Goal: Task Accomplishment & Management: Manage account settings

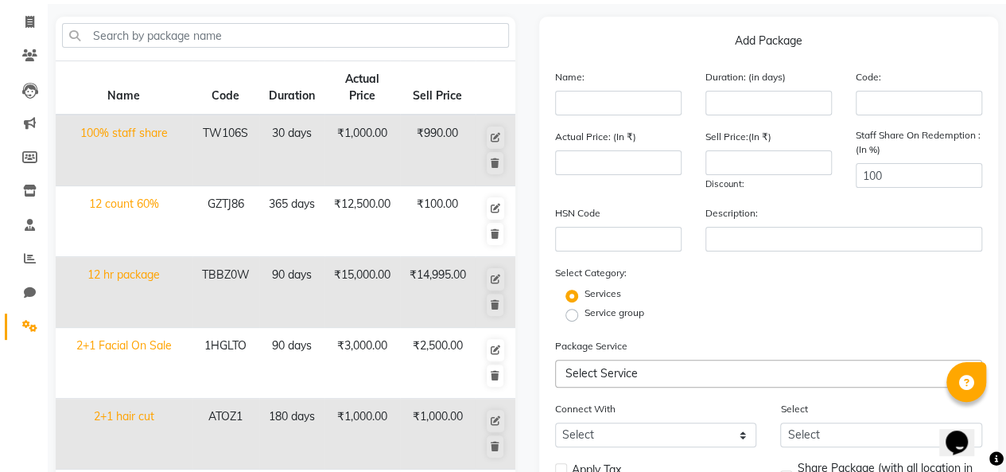
scroll to position [92, 0]
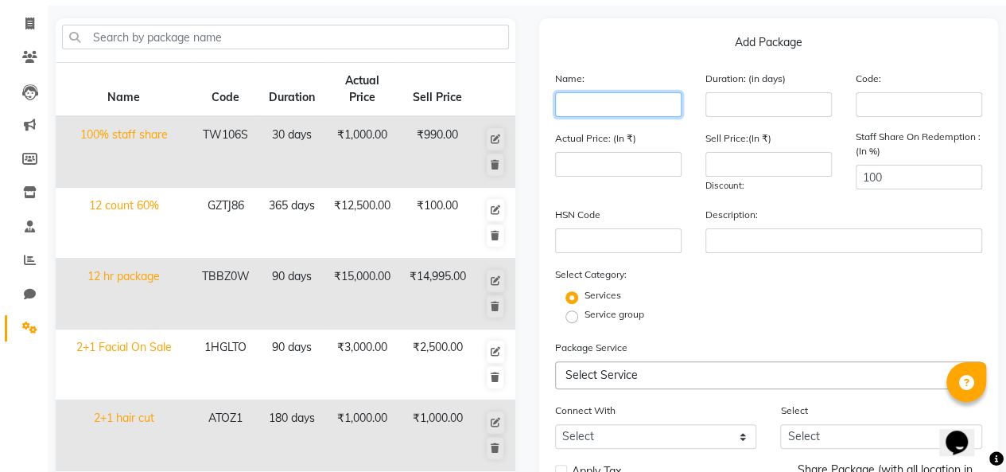
click at [597, 99] on input "text" at bounding box center [618, 104] width 126 height 25
click at [756, 101] on input "number" at bounding box center [769, 104] width 126 height 25
click at [881, 104] on input "text" at bounding box center [919, 104] width 126 height 25
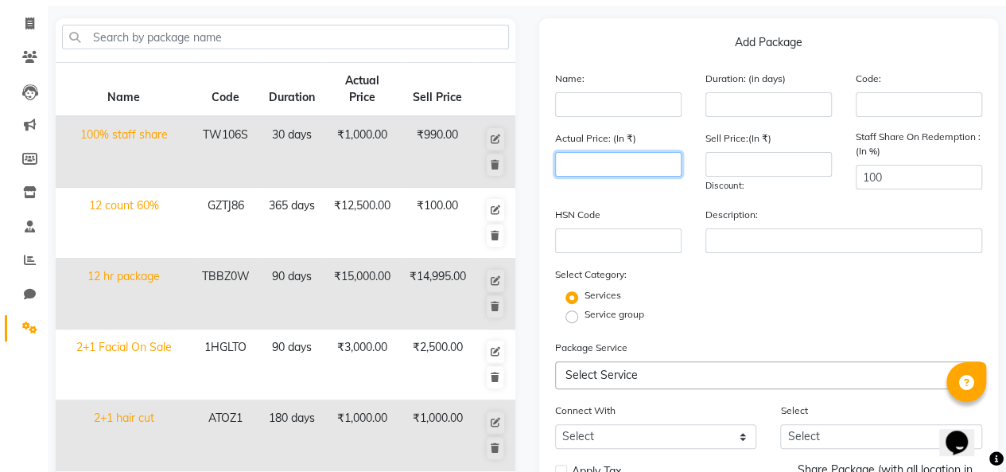
click at [621, 172] on input "number" at bounding box center [618, 164] width 126 height 25
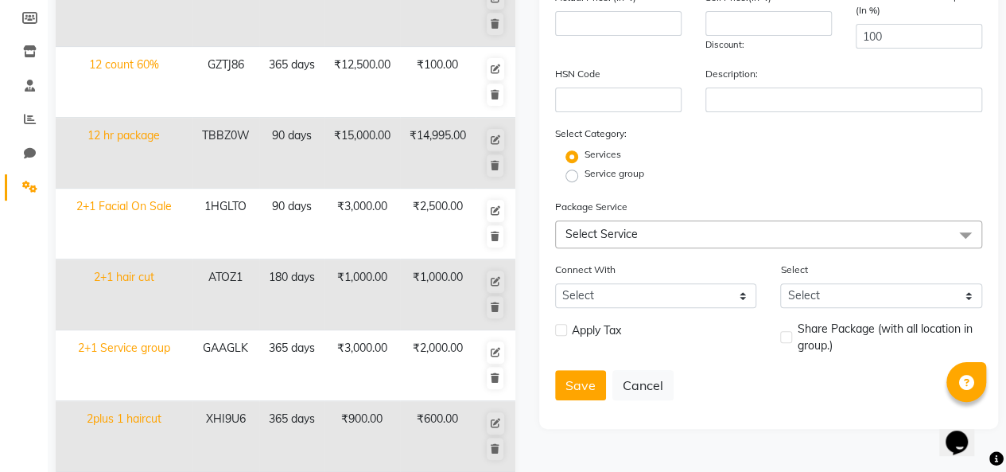
click at [645, 240] on span "Select Service" at bounding box center [769, 234] width 428 height 28
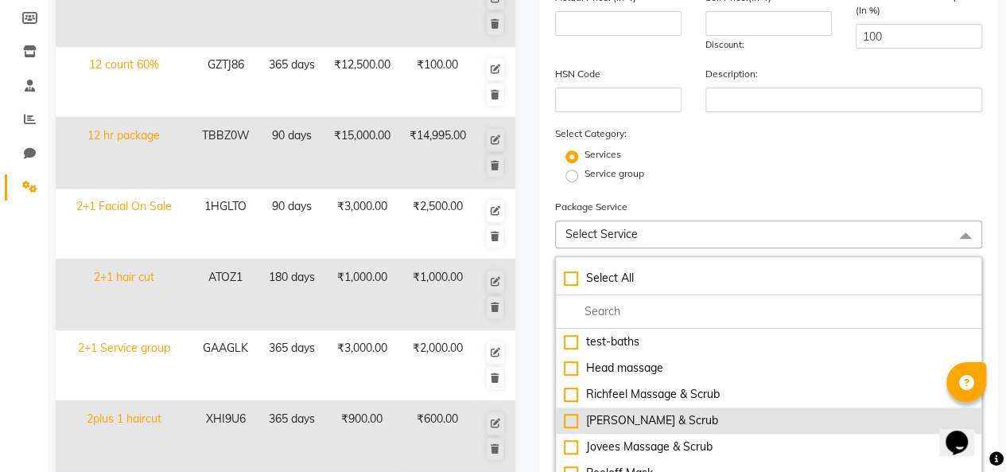
click at [636, 430] on li "[PERSON_NAME] & Scrub" at bounding box center [769, 420] width 426 height 26
type input "900"
checkbox input "true"
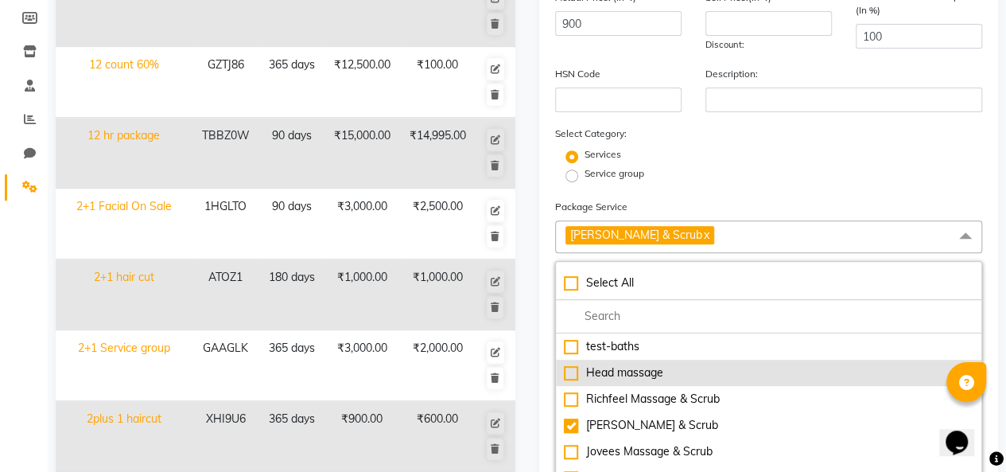
click at [640, 374] on div "Head massage" at bounding box center [769, 372] width 410 height 17
type input "1100"
checkbox input "true"
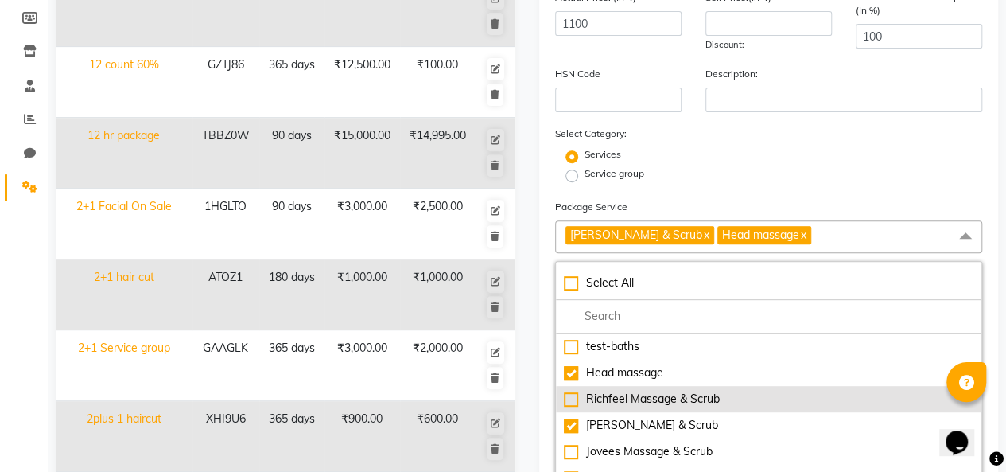
click at [644, 391] on div "Richfeel Massage & Scrub" at bounding box center [769, 399] width 410 height 17
type input "1800"
checkbox input "true"
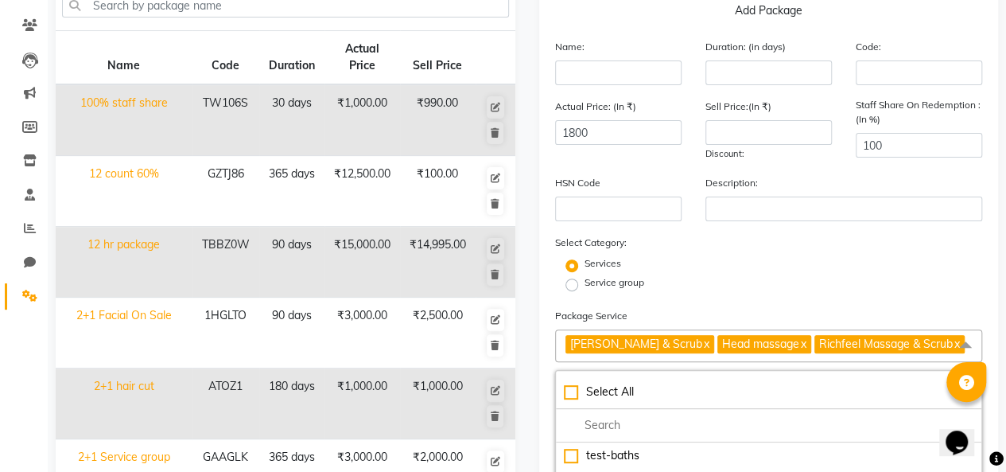
scroll to position [112, 0]
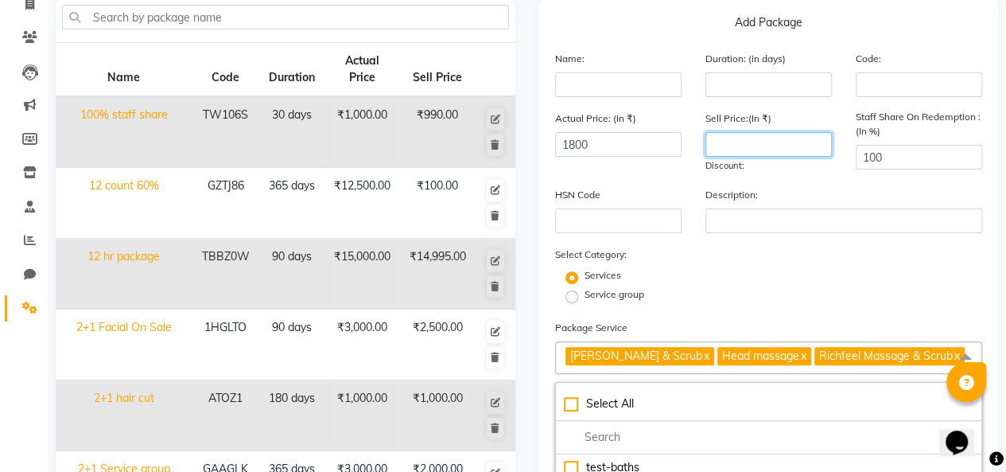
click at [730, 137] on input "number" at bounding box center [769, 144] width 126 height 25
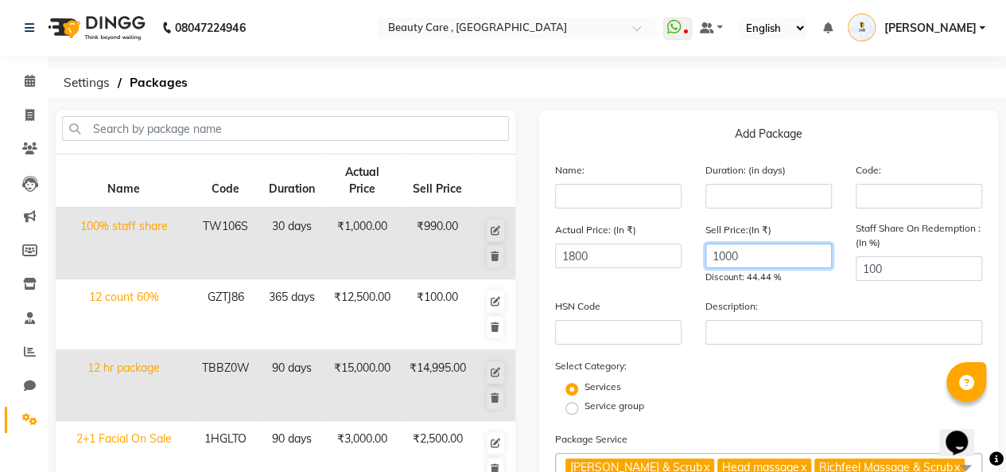
scroll to position [2, 0]
type input "1000"
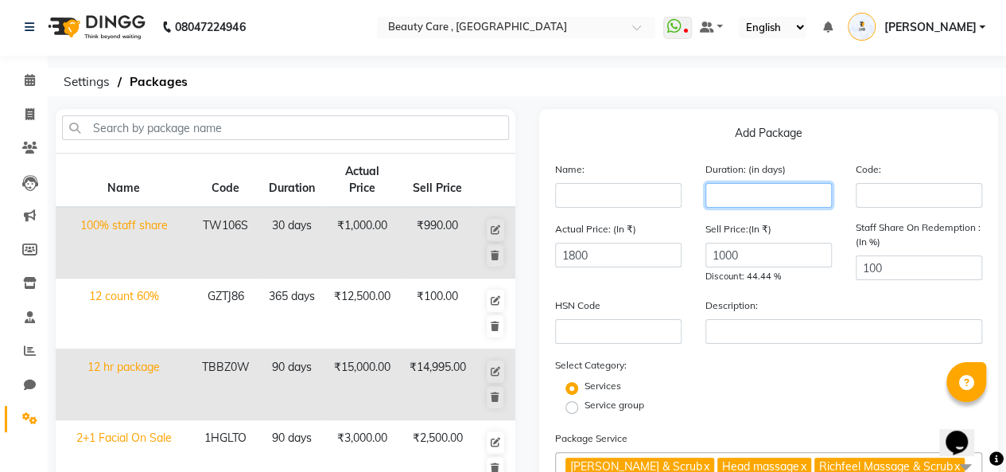
click at [757, 193] on input "number" at bounding box center [769, 195] width 126 height 25
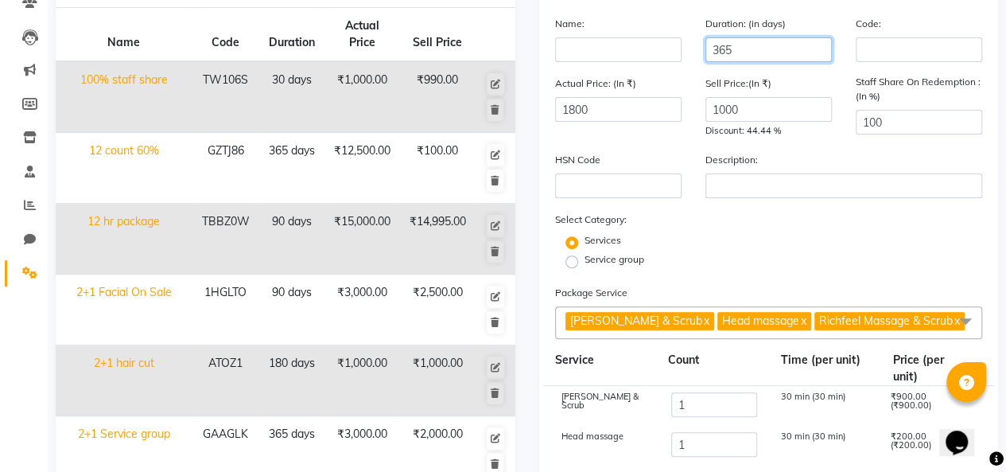
scroll to position [146, 0]
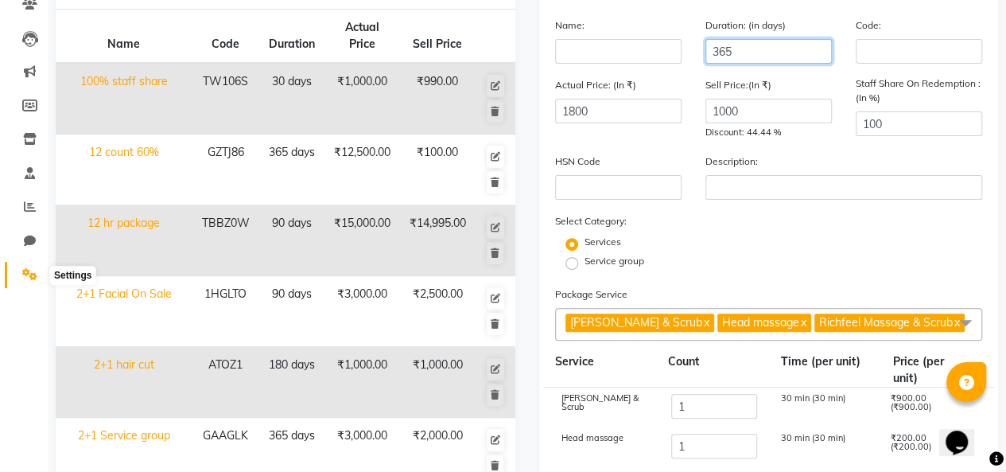
type input "365"
click at [24, 266] on span at bounding box center [30, 275] width 28 height 18
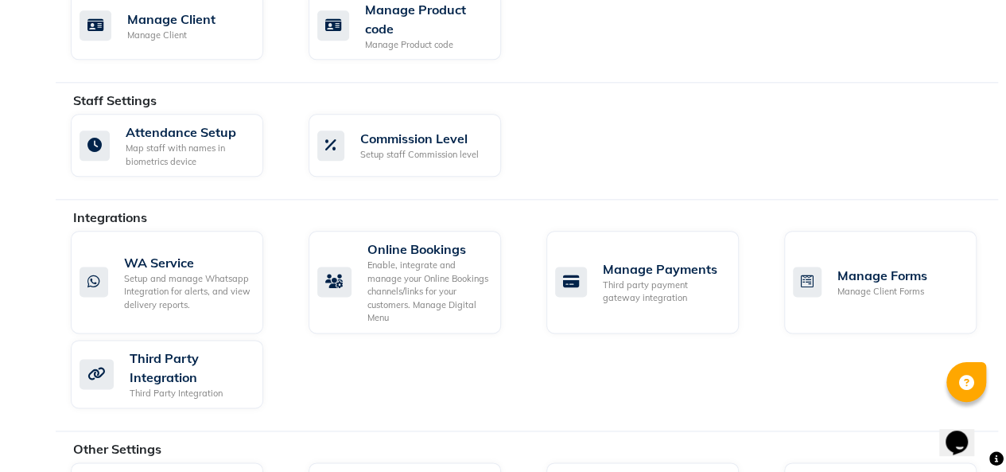
scroll to position [873, 0]
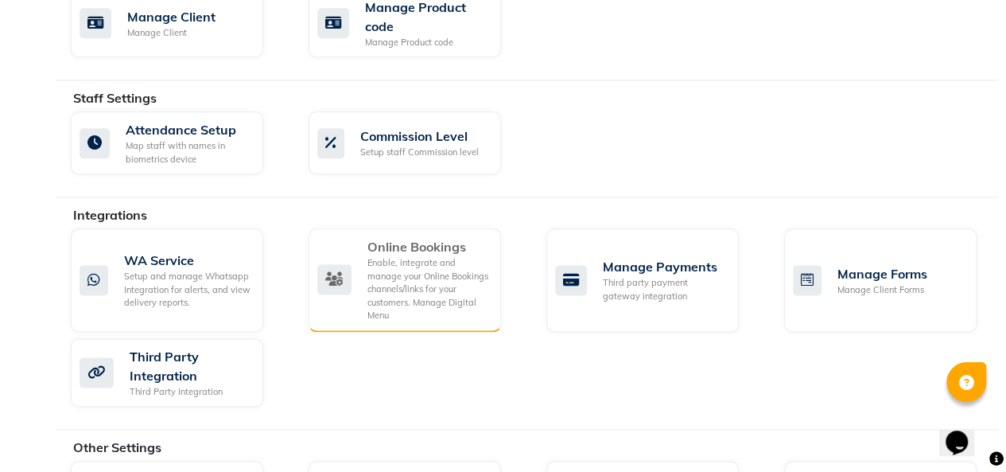
click at [353, 297] on div "Online Bookings Enable, integrate and manage your Online Bookings channels/link…" at bounding box center [402, 279] width 171 height 85
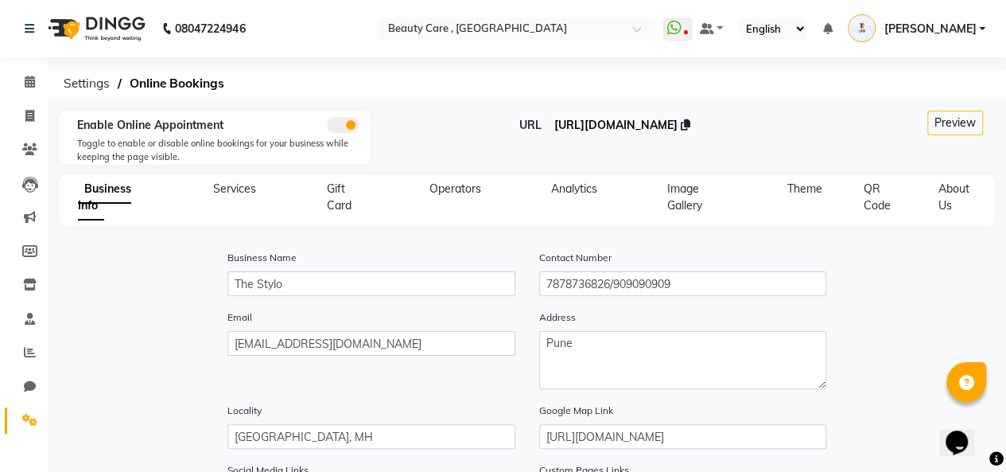
click at [554, 128] on span "[URL][DOMAIN_NAME]" at bounding box center [615, 125] width 123 height 14
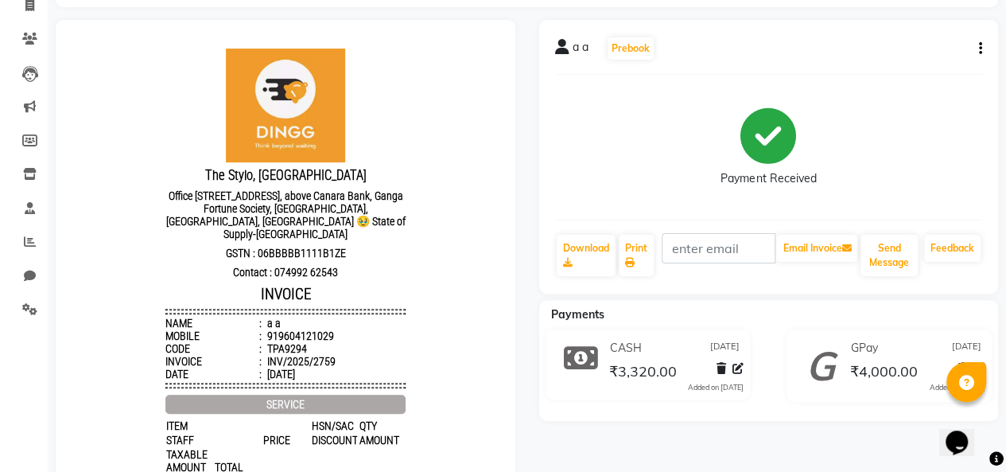
scroll to position [112, 0]
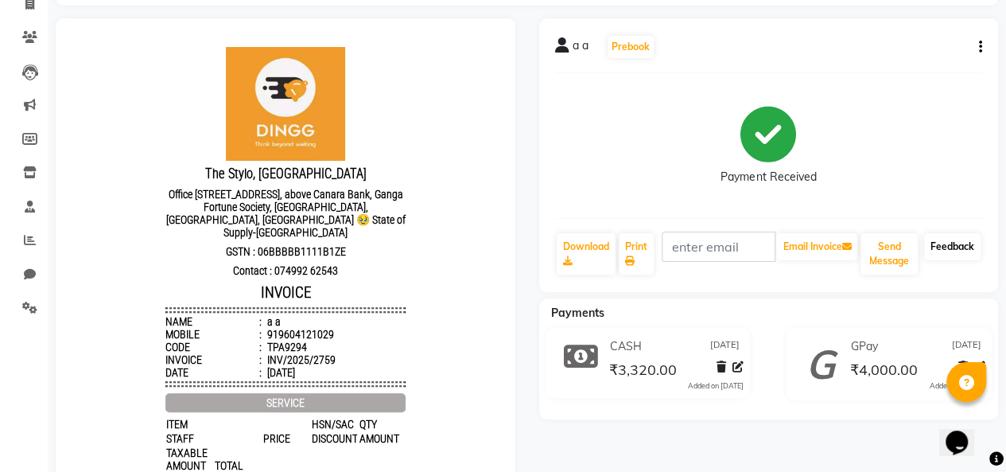
click at [934, 250] on link "Feedback" at bounding box center [952, 246] width 56 height 27
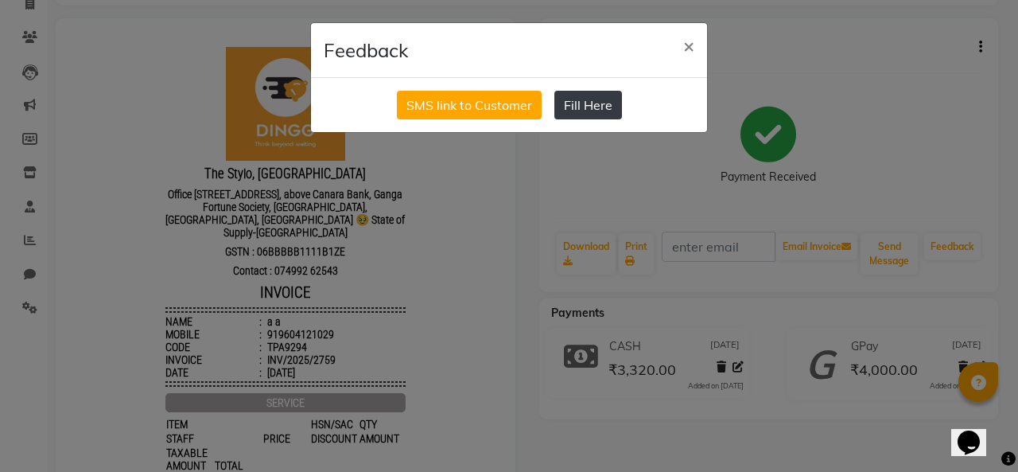
click at [601, 99] on button "Fill Here" at bounding box center [588, 105] width 68 height 29
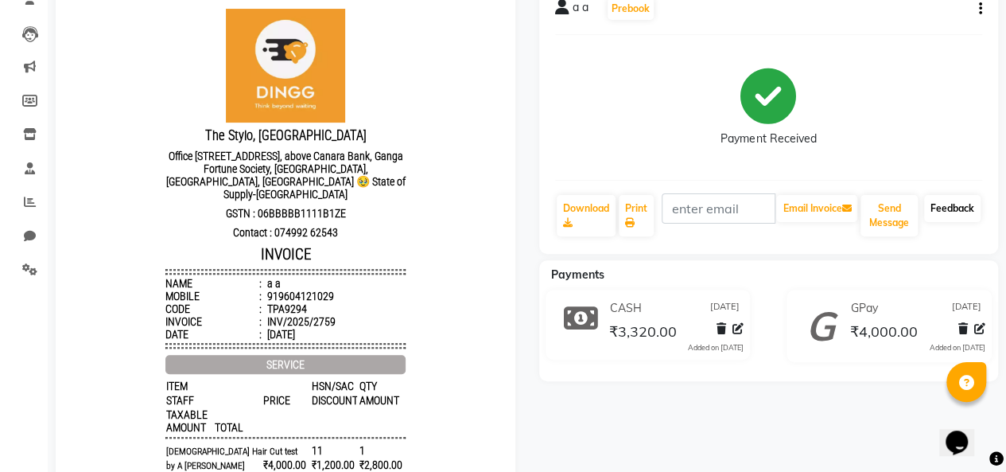
scroll to position [165, 0]
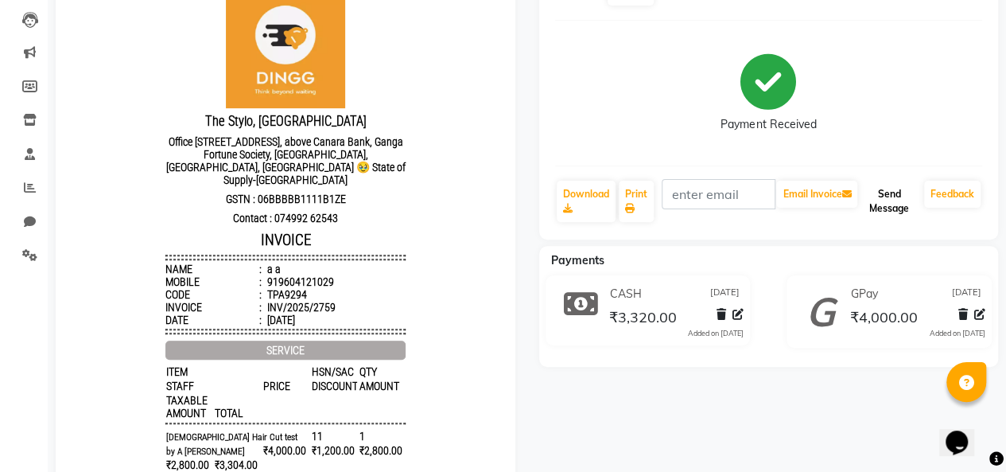
click at [891, 195] on button "Send Message" at bounding box center [889, 201] width 57 height 41
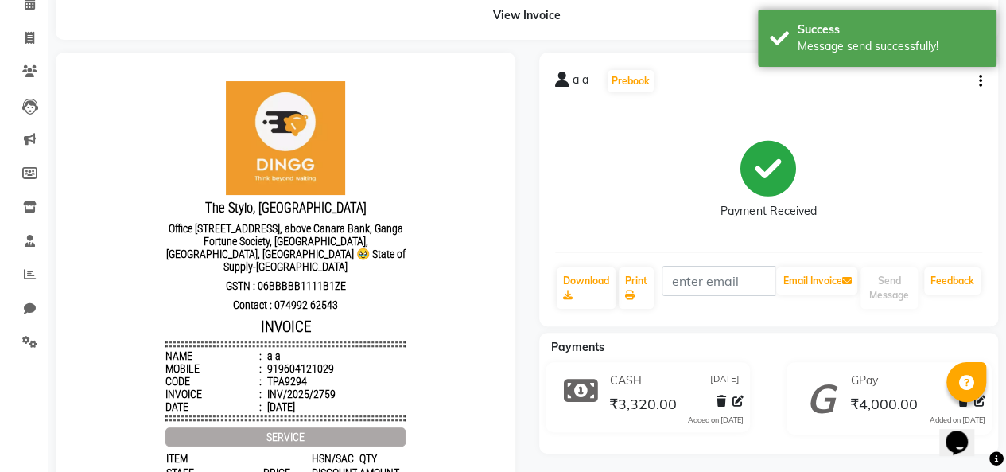
scroll to position [77, 0]
click at [21, 189] on li "Members" at bounding box center [24, 175] width 48 height 34
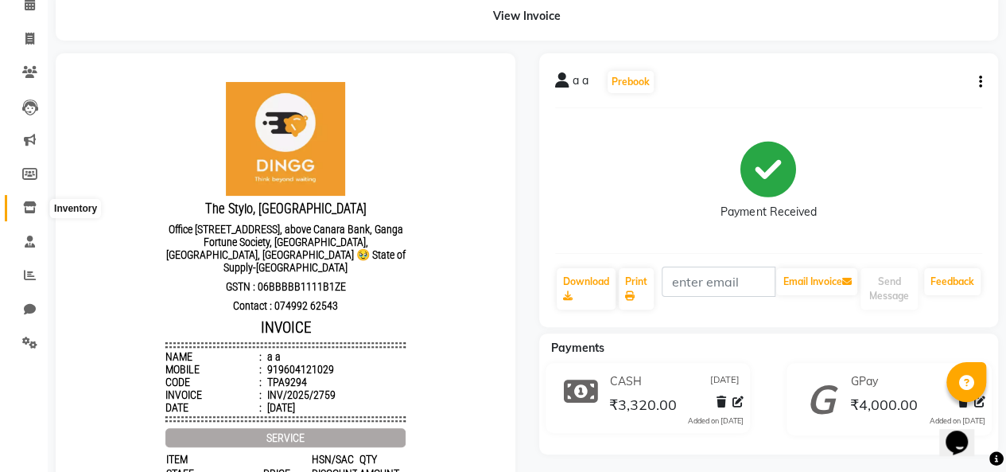
click at [21, 200] on span at bounding box center [30, 208] width 28 height 18
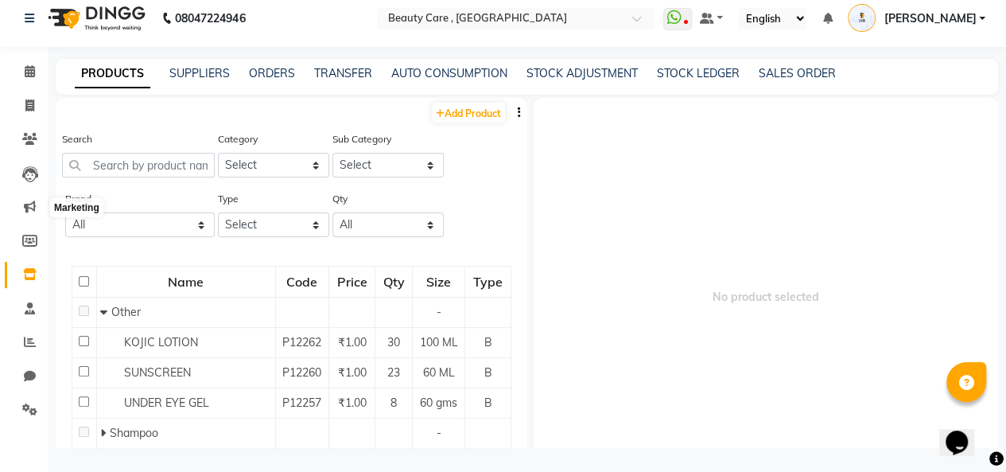
scroll to position [10, 0]
